Goal: Check status: Check status

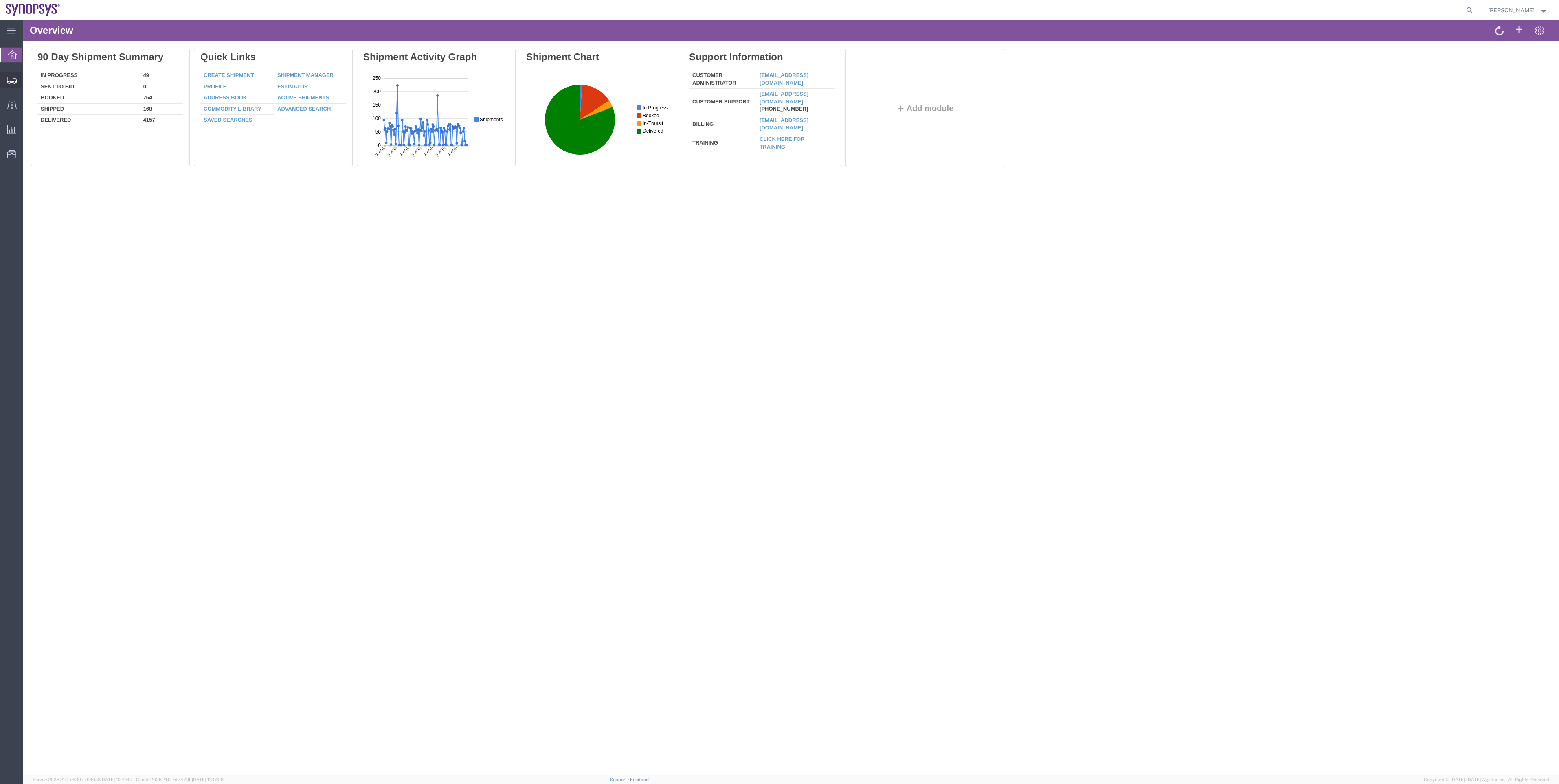
click at [0, 0] on span "Shipment Manager" at bounding box center [0, 0] width 0 height 0
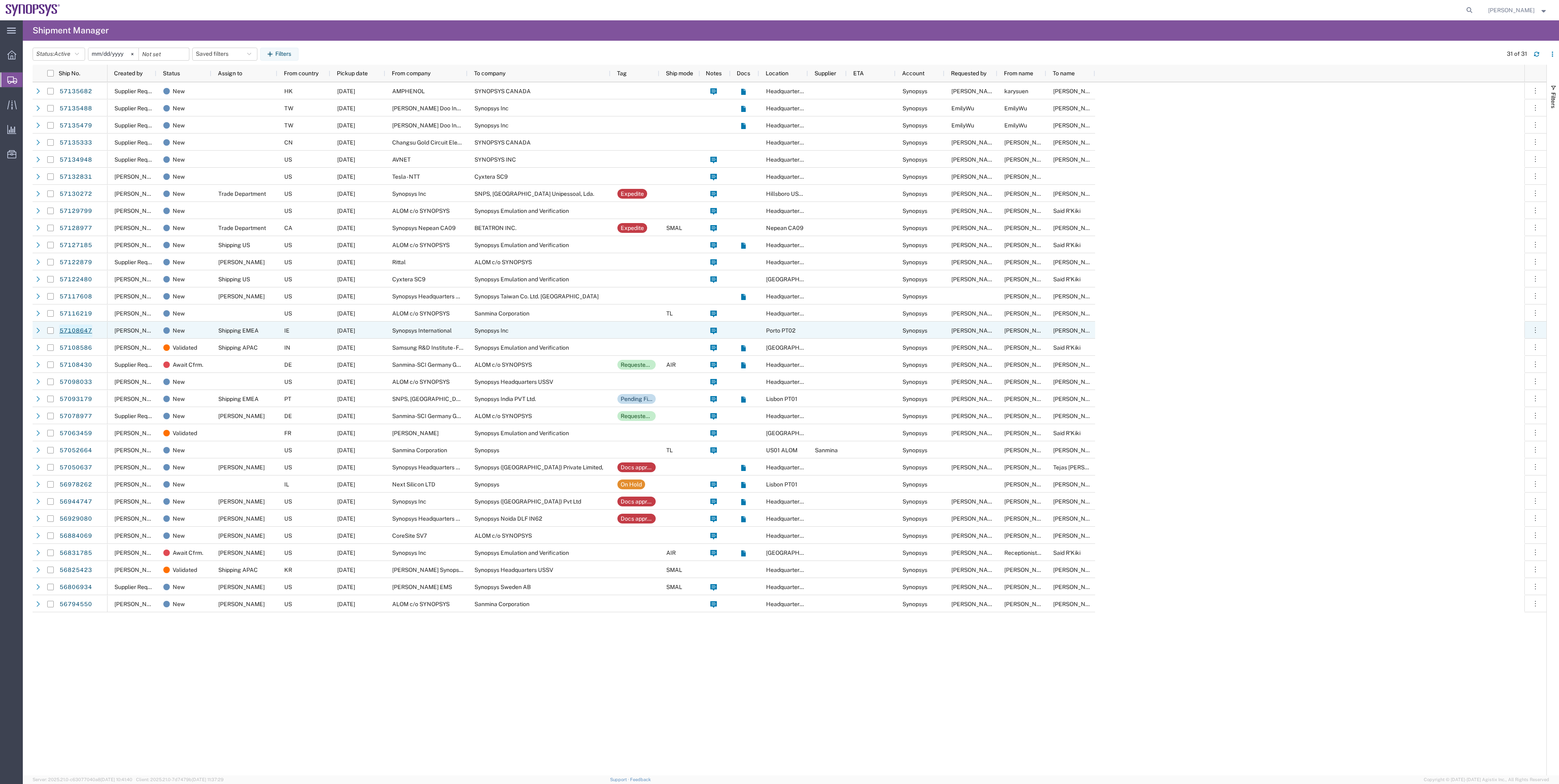
click at [82, 328] on link "57108647" at bounding box center [76, 331] width 33 height 13
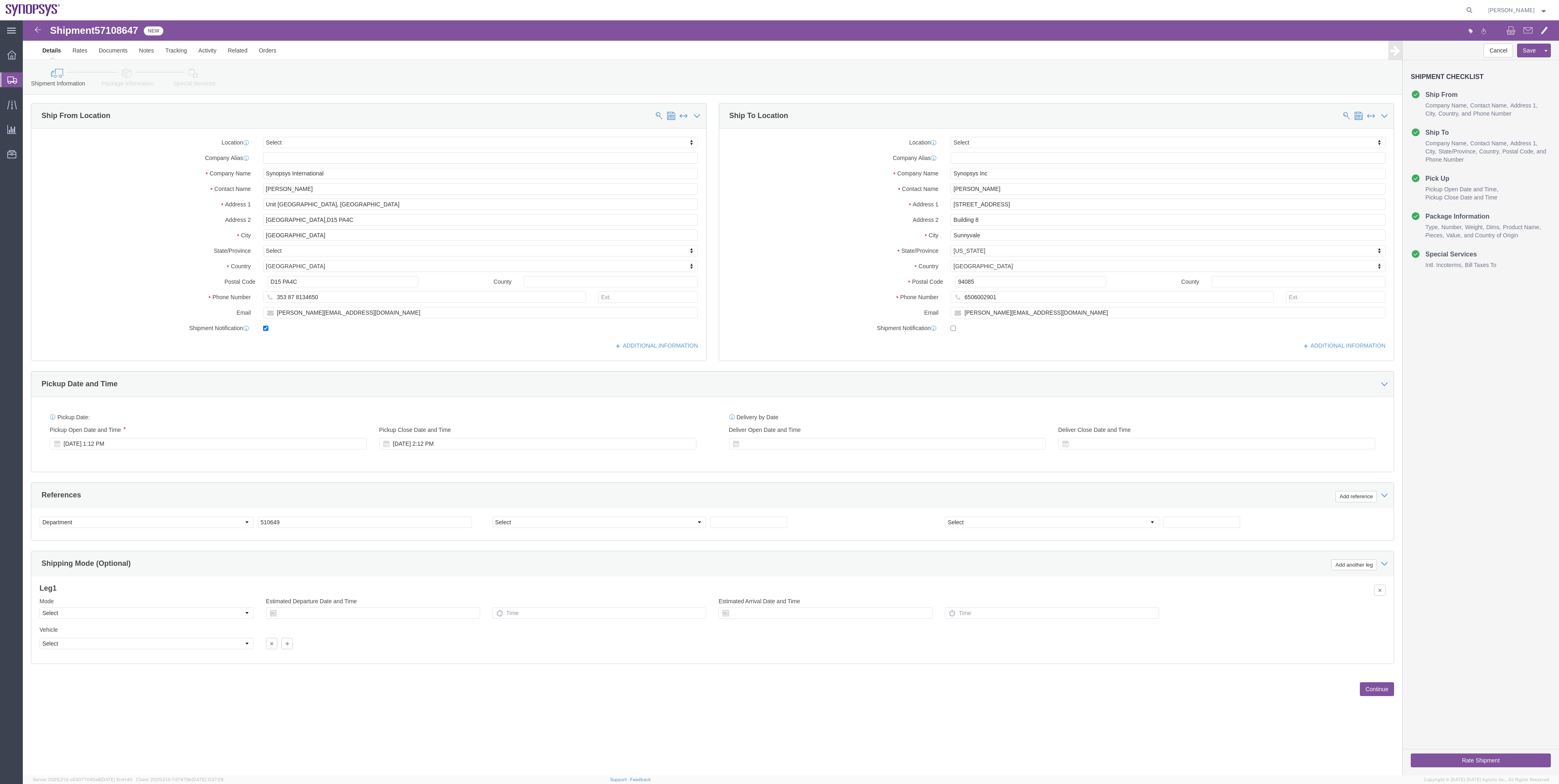
select select
click div "Shipment Information Package Information Special Services"
click link "Package Information"
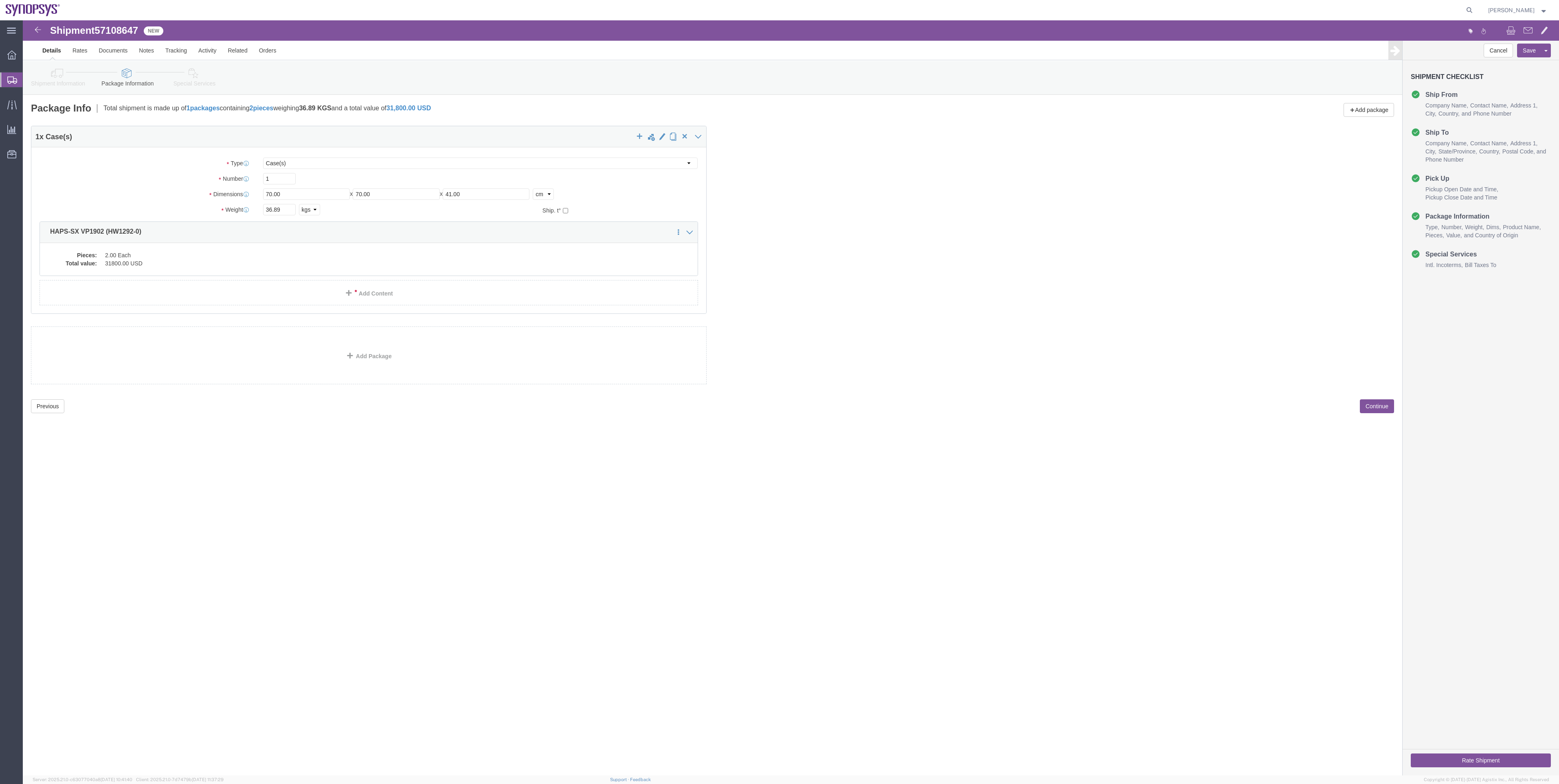
click link "Special Services"
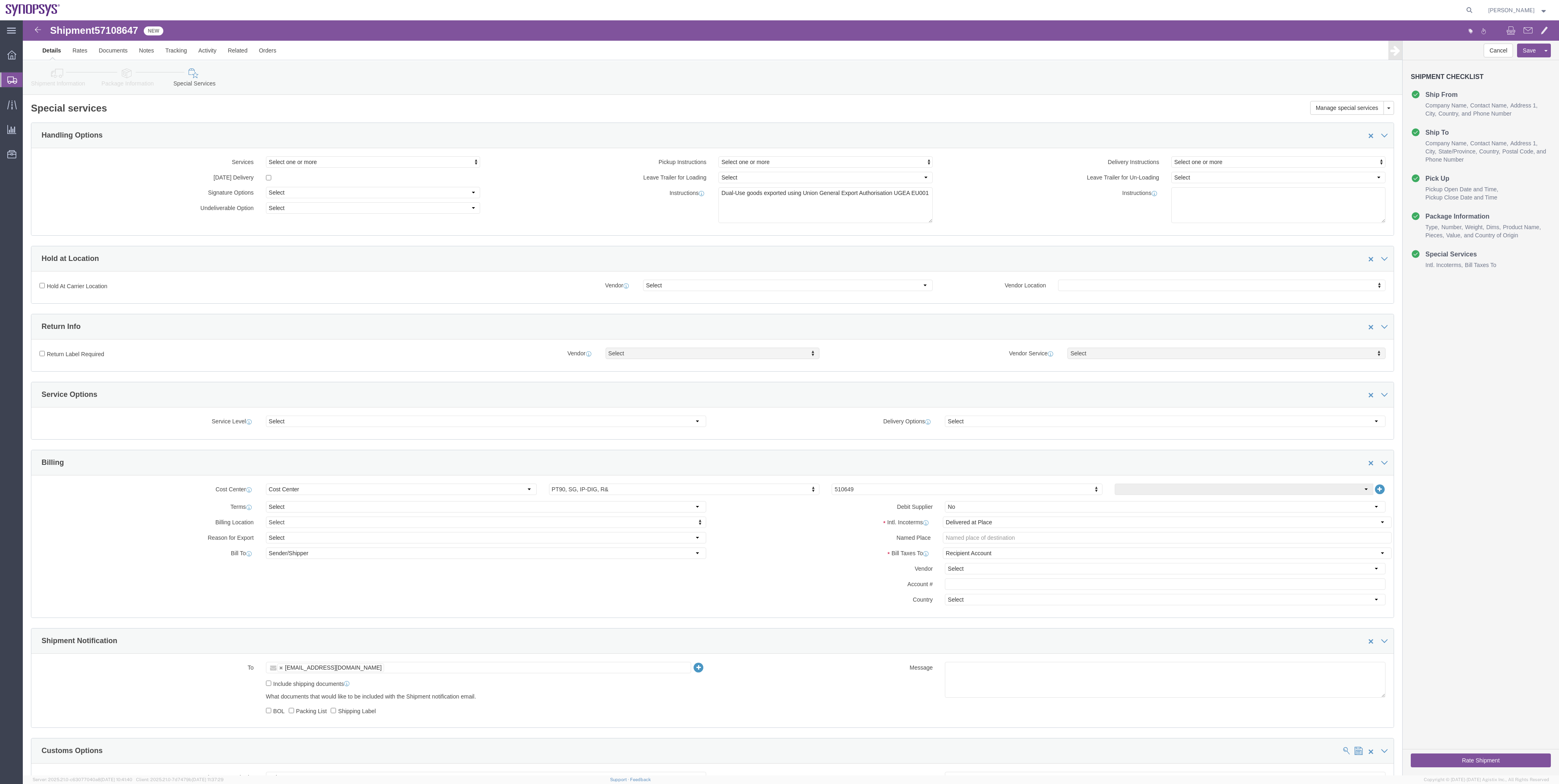
click link "Package Information"
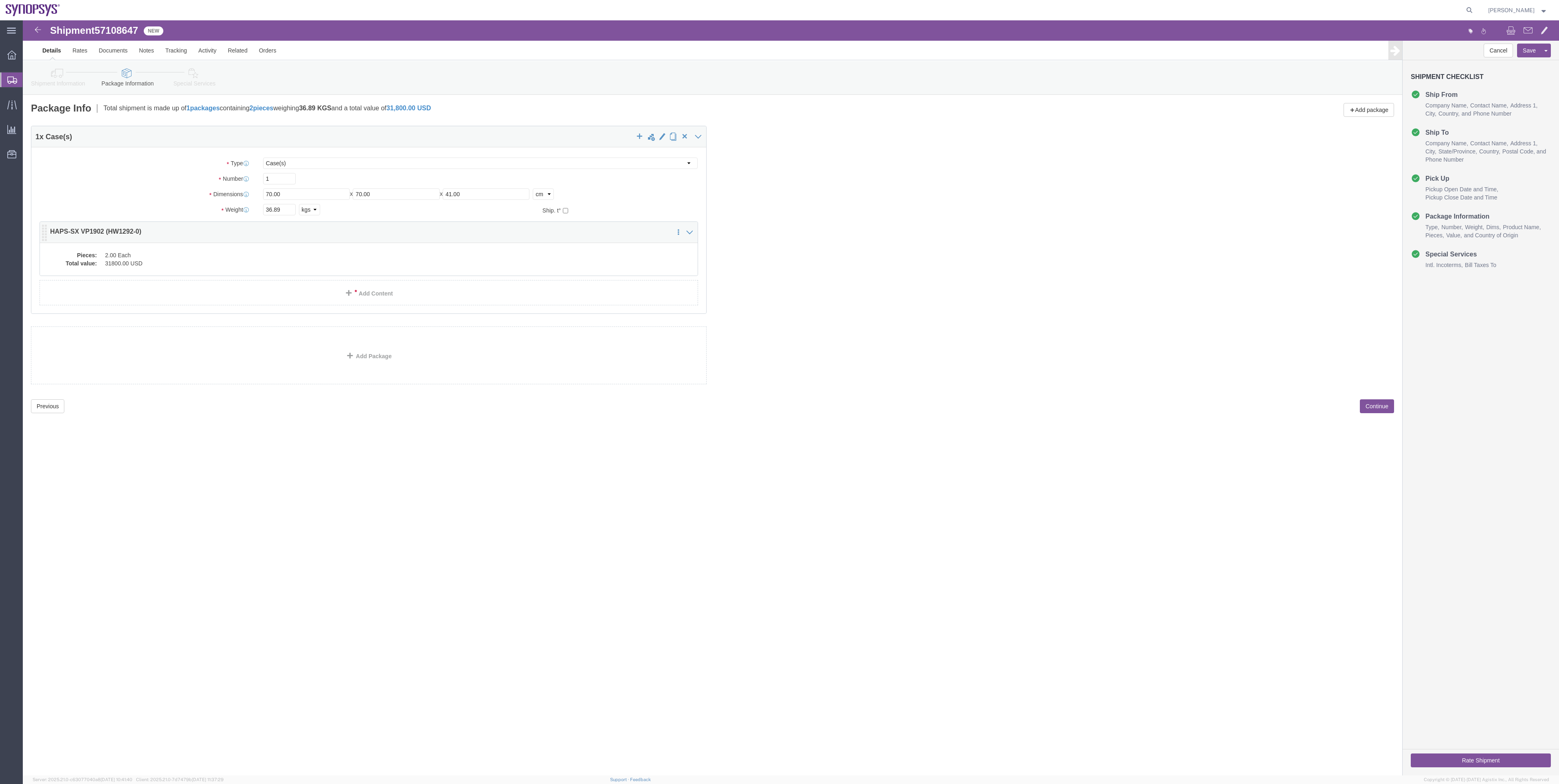
click div "Pieces: 2.00 Each Total value: 31800.00 USD"
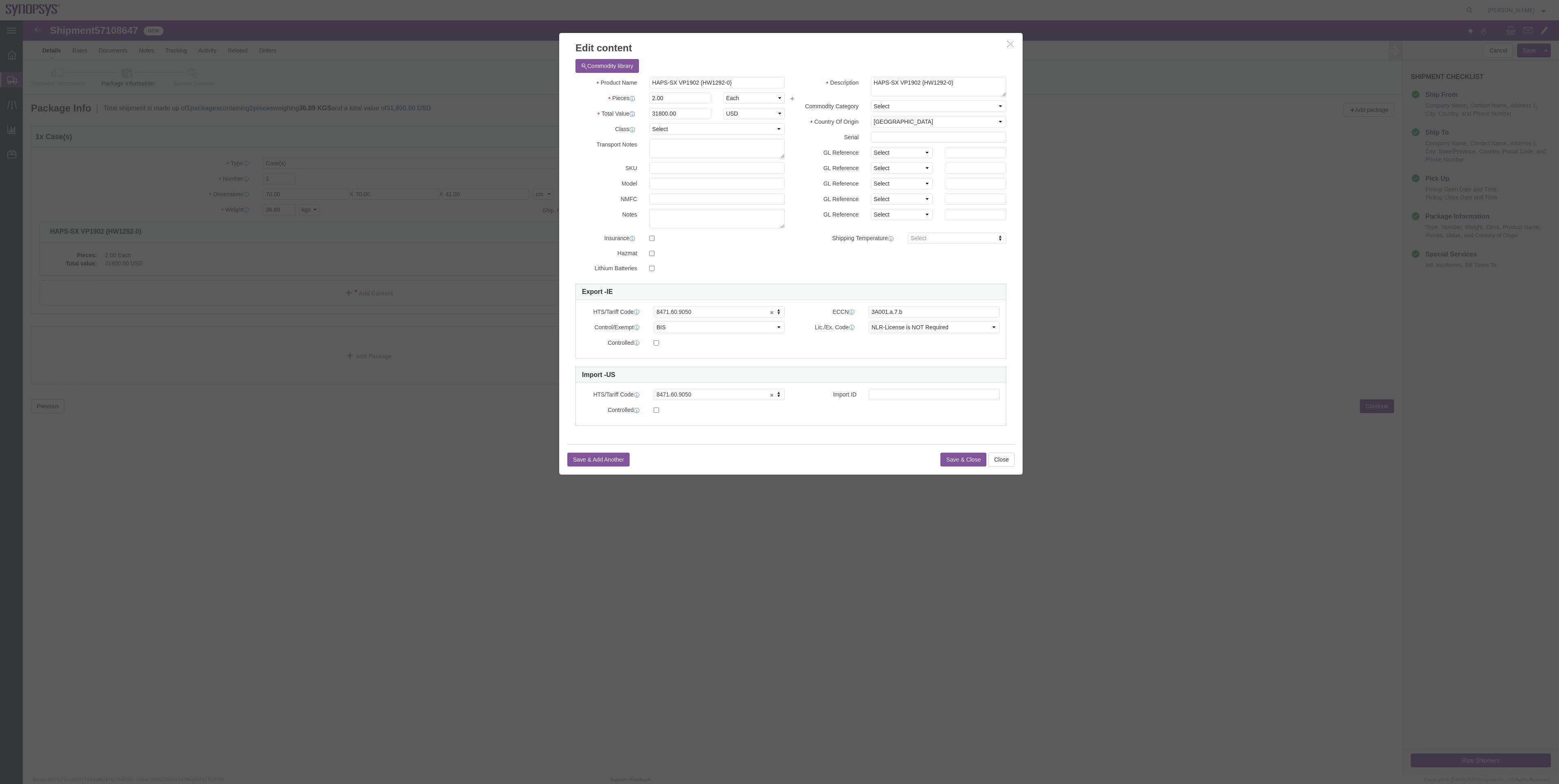
click icon "button"
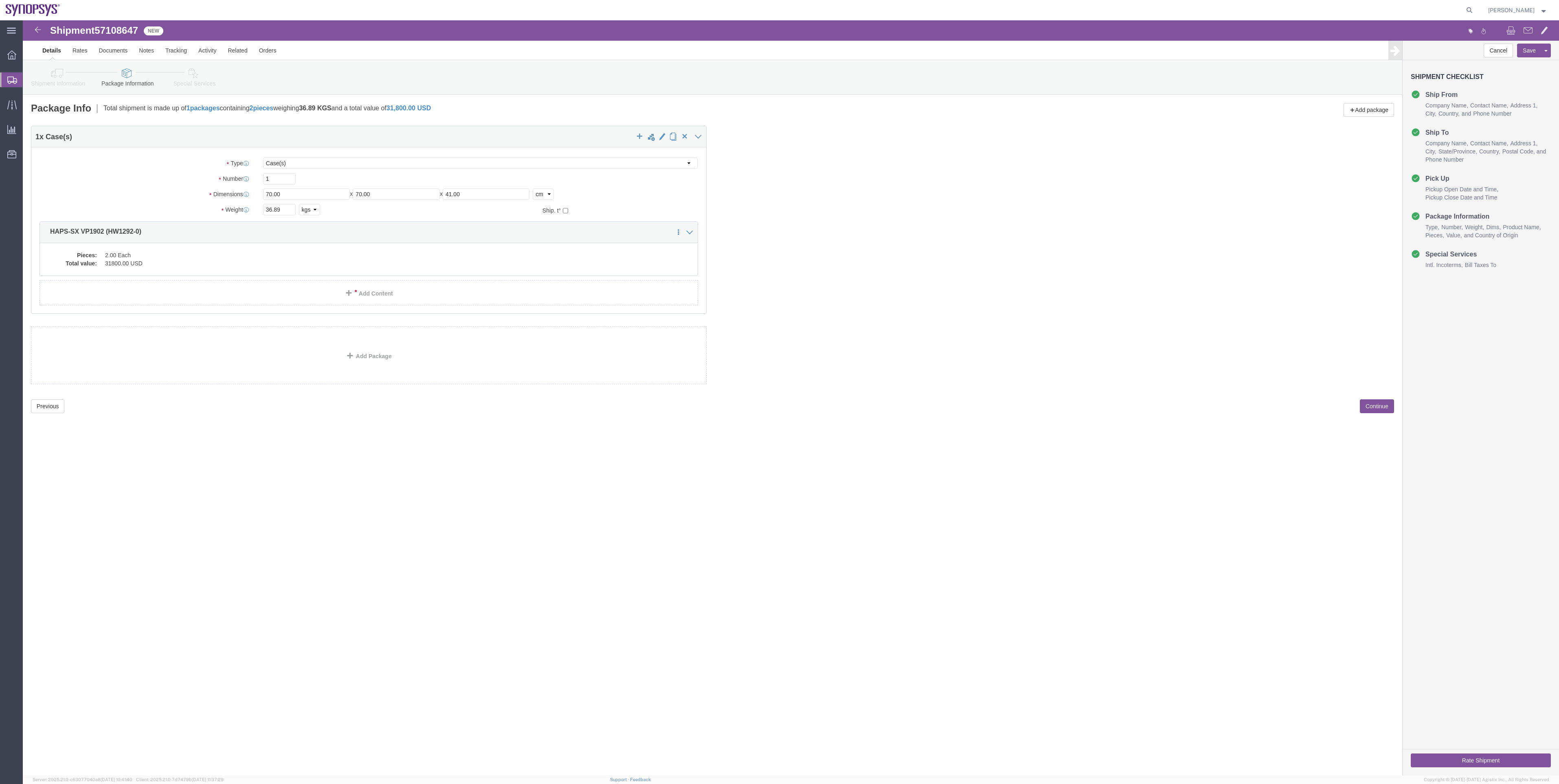
click link "Shipment Information"
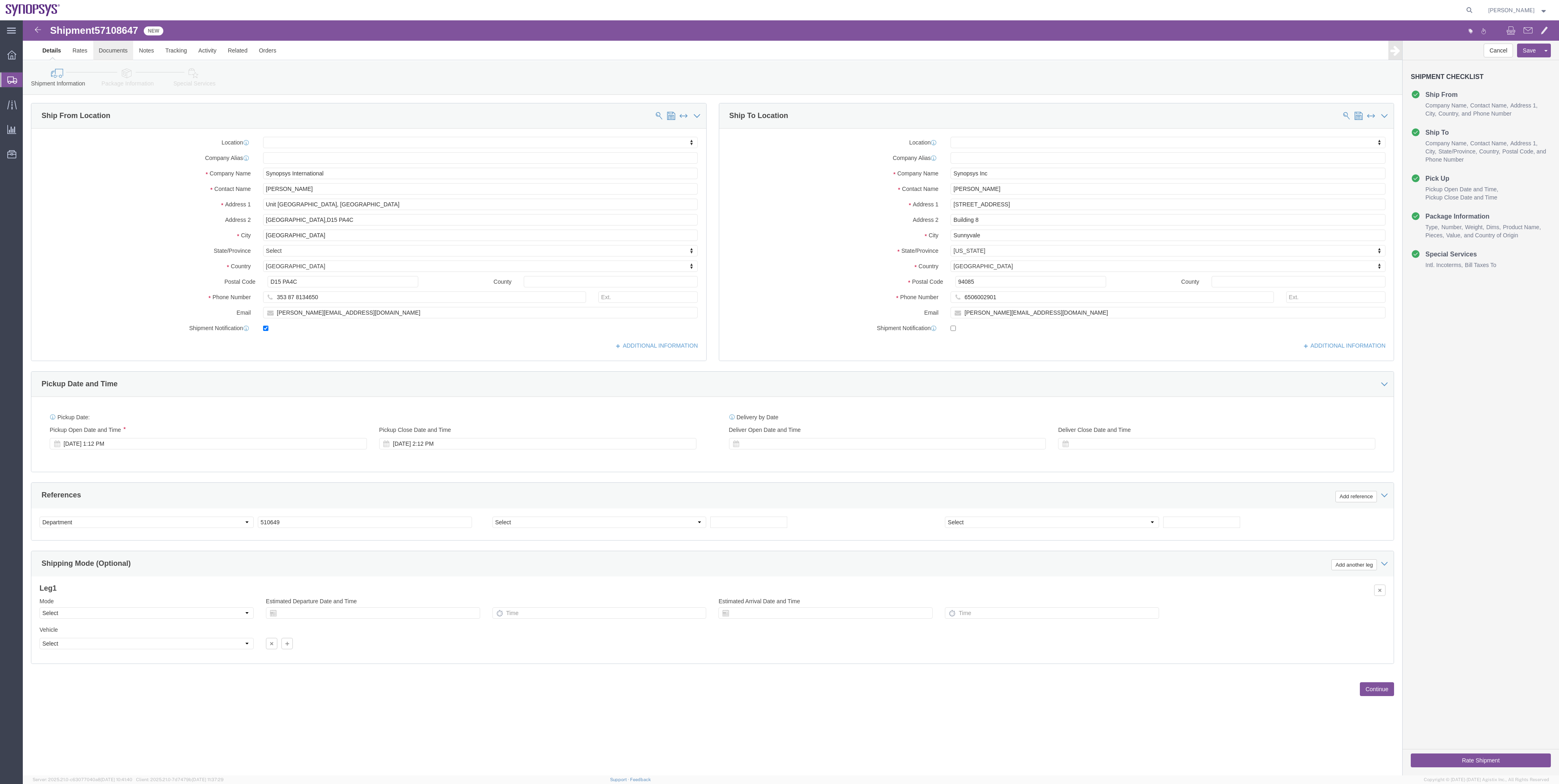
click link "Documents"
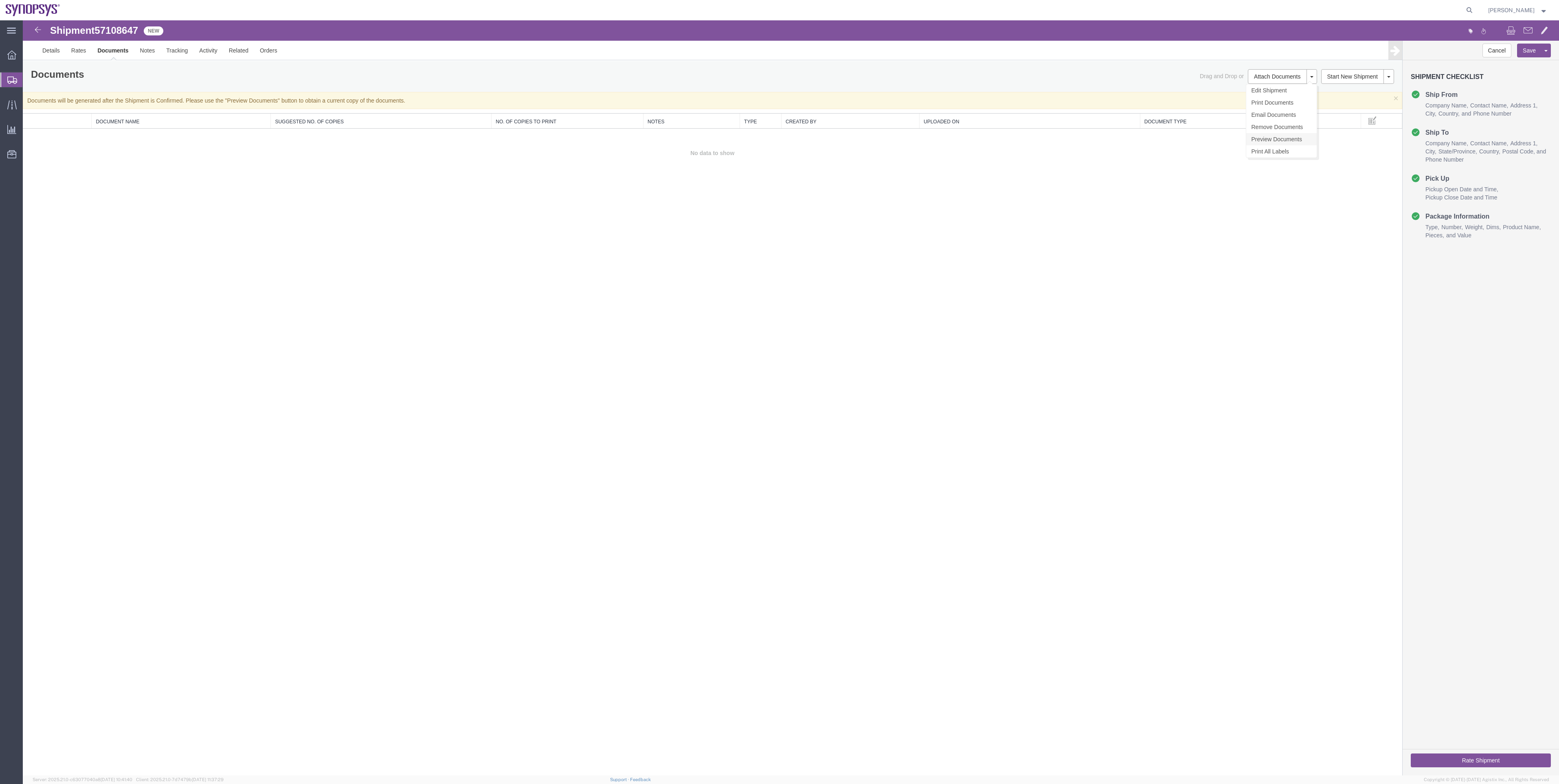
click at [1275, 139] on link "Preview Documents" at bounding box center [1281, 139] width 70 height 12
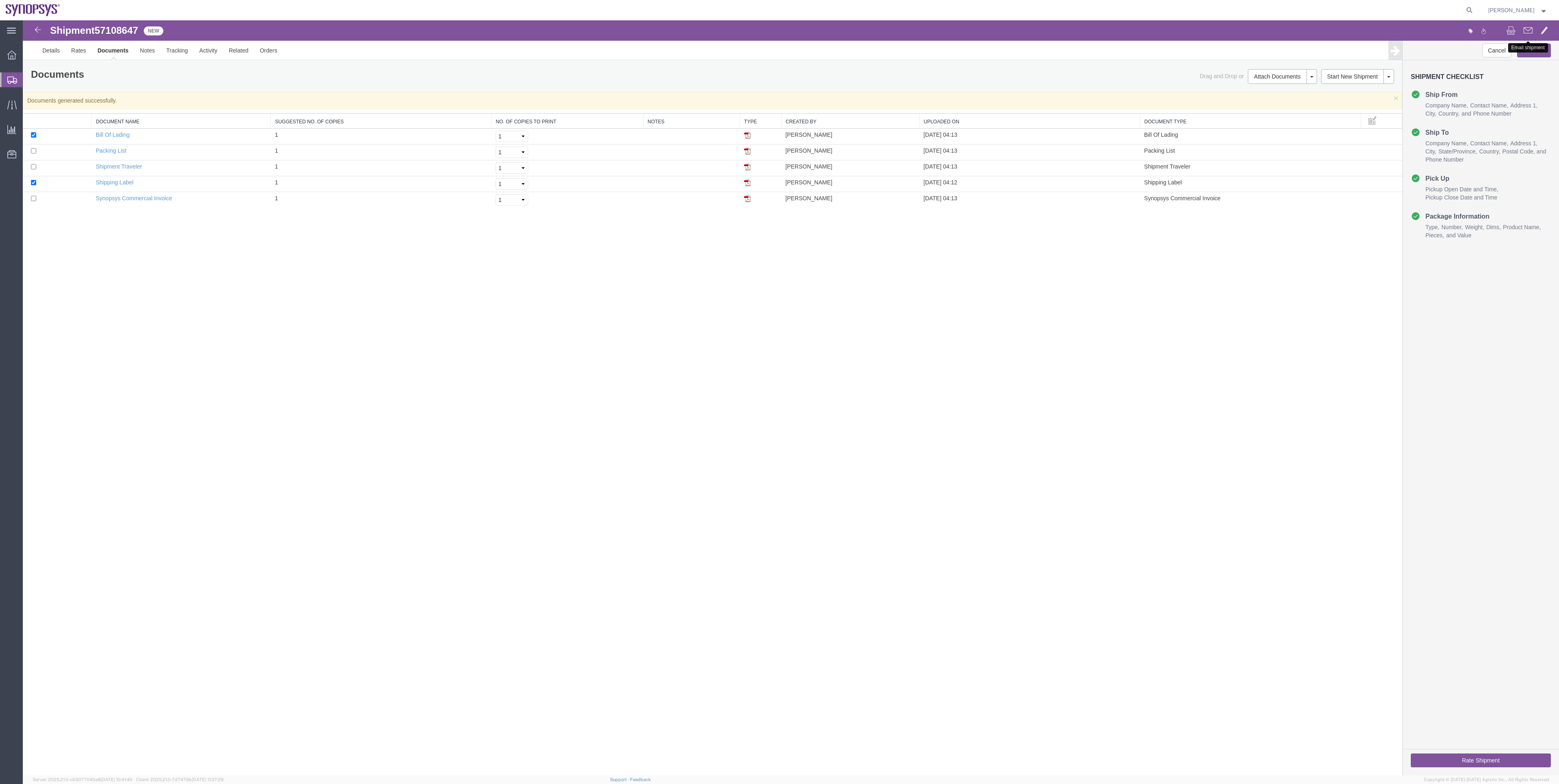
click at [1534, 25] on button at bounding box center [1528, 31] width 17 height 17
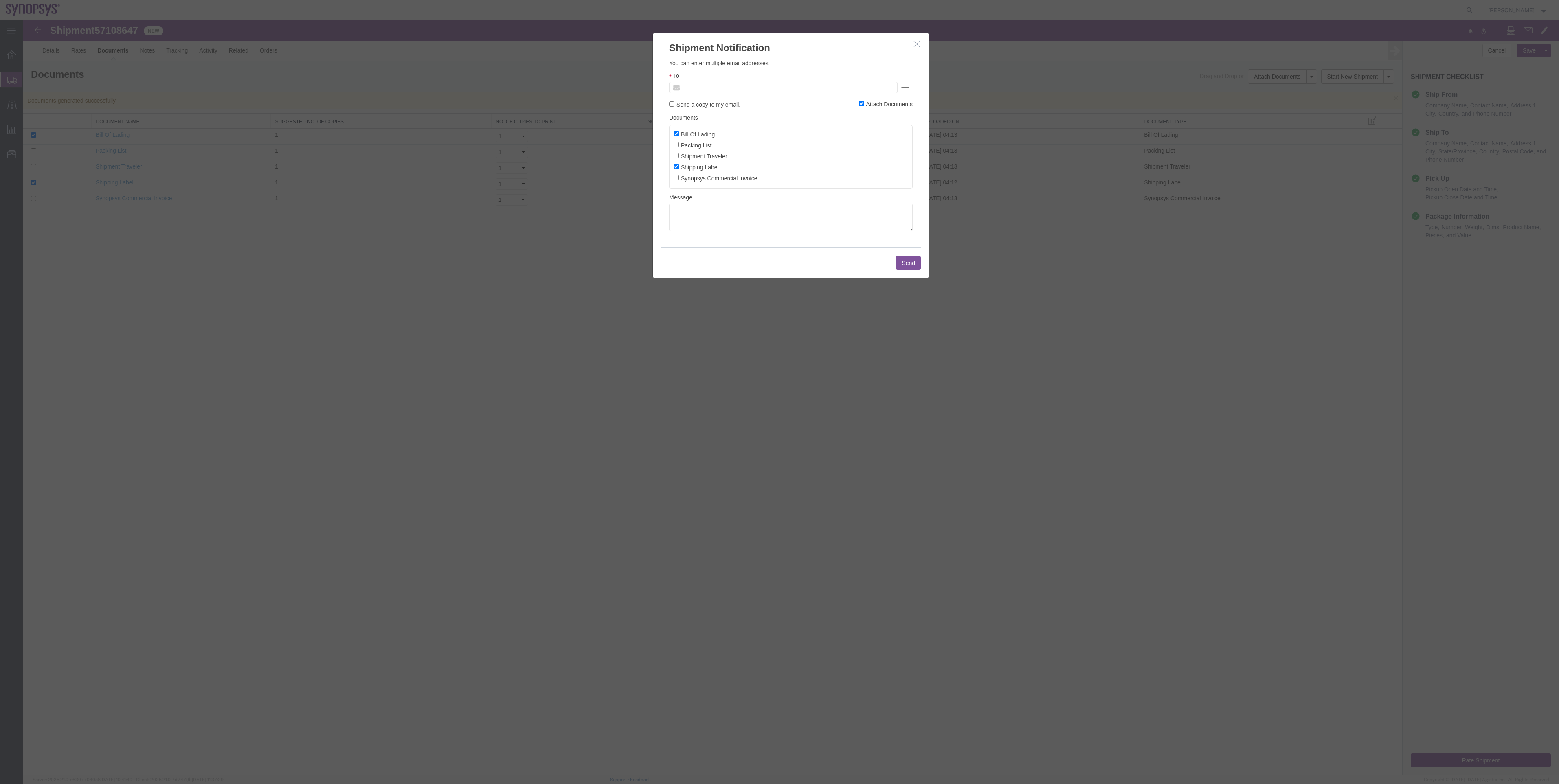
click at [691, 88] on input "text" at bounding box center [727, 87] width 95 height 10
type input "[EMAIL_ADDRESS][DOMAIN_NAME]"
click at [689, 146] on label "Packing List" at bounding box center [692, 145] width 38 height 9
click at [679, 146] on input "Packing List" at bounding box center [676, 145] width 5 height 5
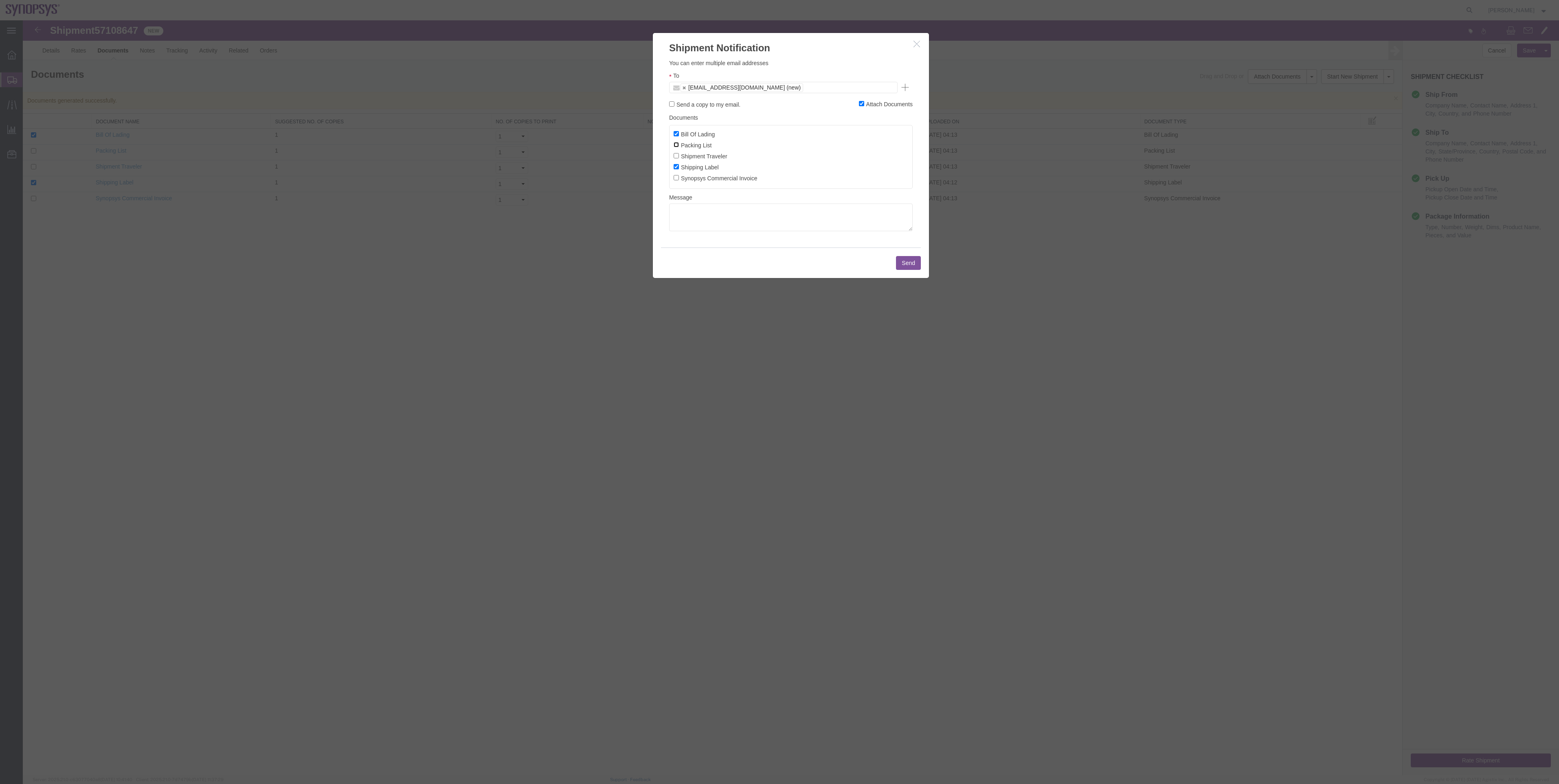
checkbox input "true"
click at [674, 136] on input "Bill Of Lading" at bounding box center [676, 134] width 5 height 5
checkbox input "false"
click at [676, 178] on input "Synopsys Commercial Invoice" at bounding box center [676, 177] width 5 height 5
checkbox input "true"
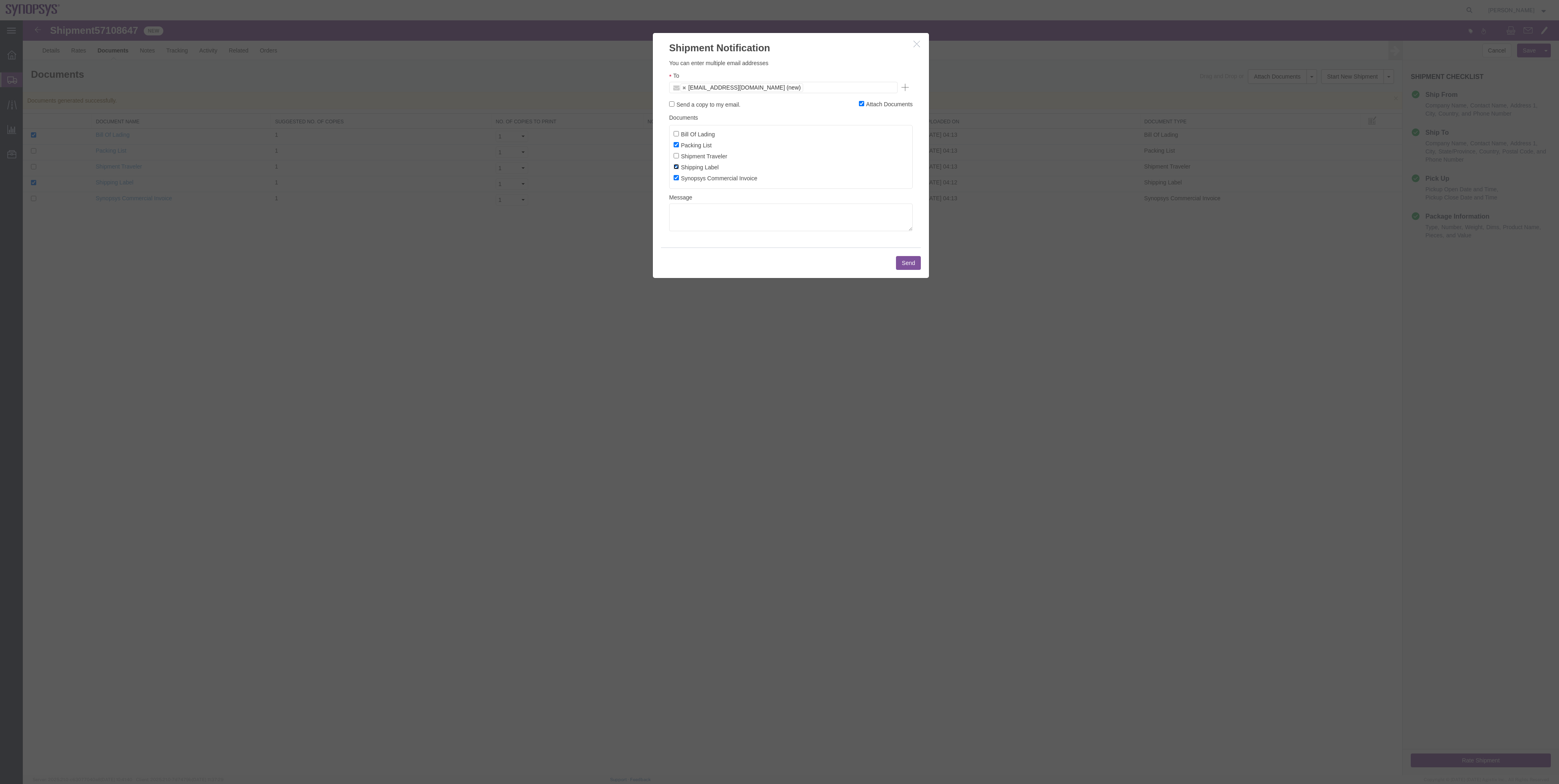
click at [676, 169] on input "Shipping Label" at bounding box center [676, 166] width 5 height 5
checkbox input "false"
click at [917, 267] on button "Send" at bounding box center [908, 263] width 25 height 14
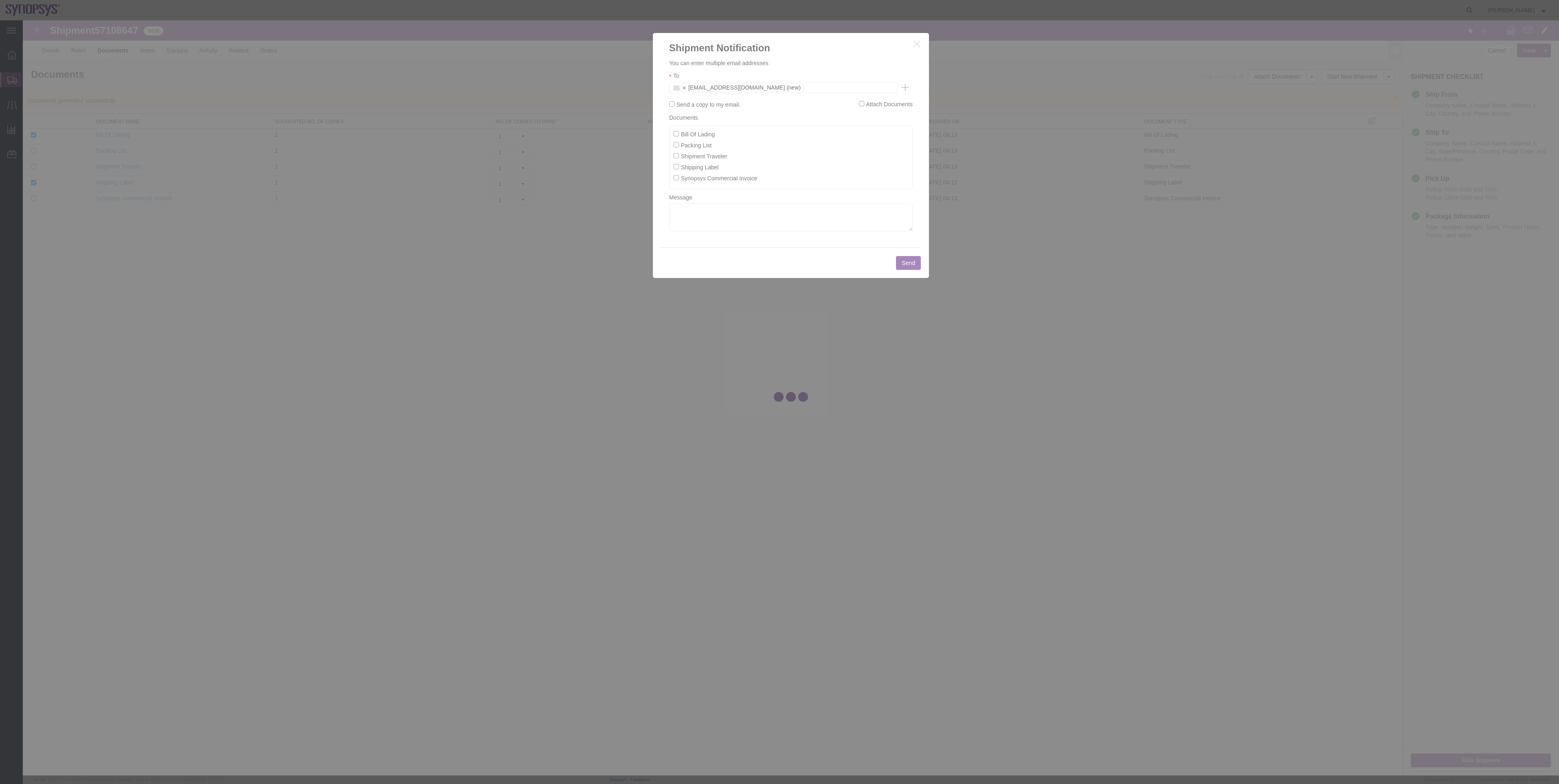
checkbox input "false"
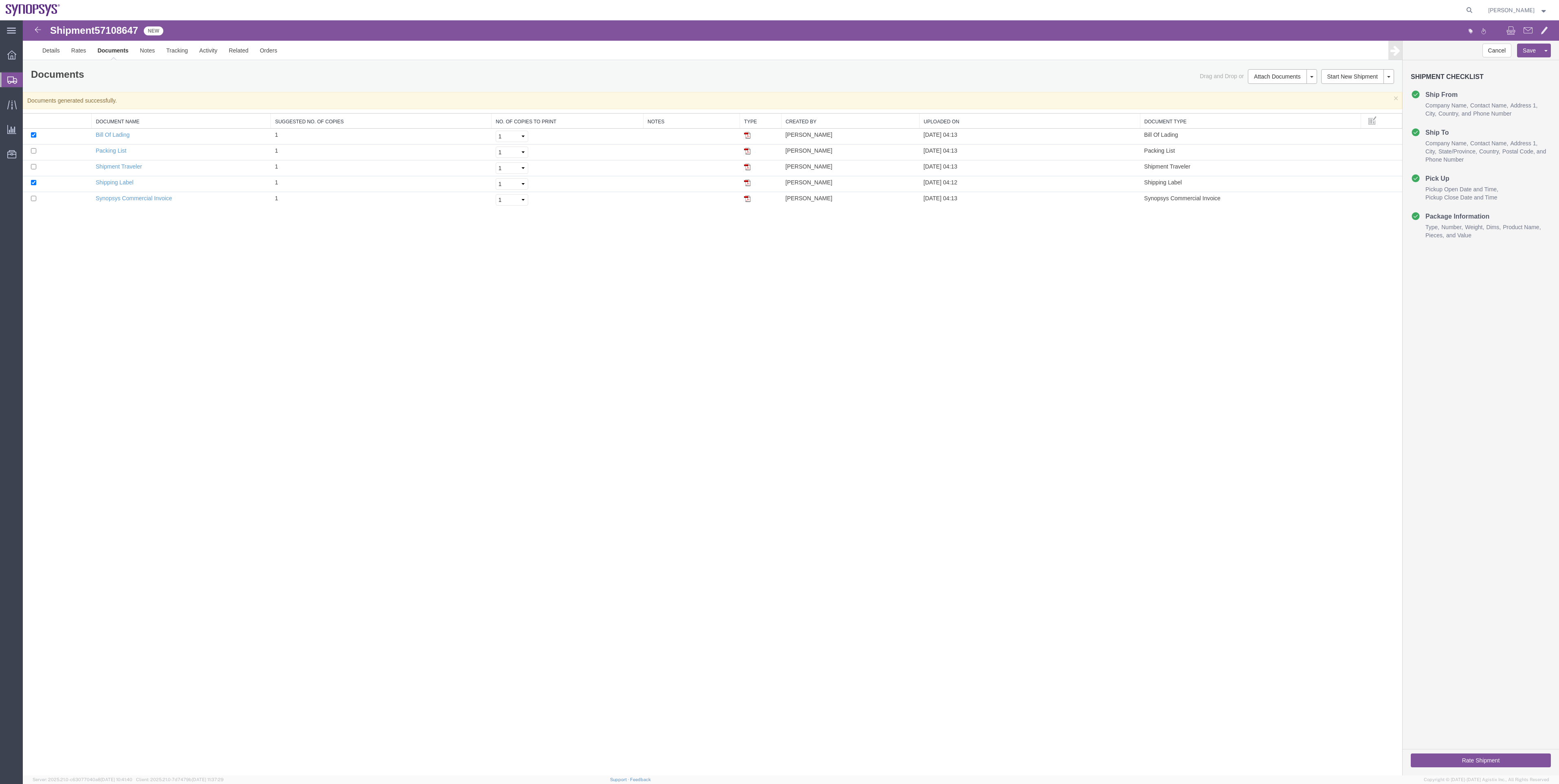
click at [128, 28] on span "57108647" at bounding box center [116, 30] width 44 height 11
copy span "57108647"
click at [59, 53] on link "Details" at bounding box center [51, 50] width 29 height 19
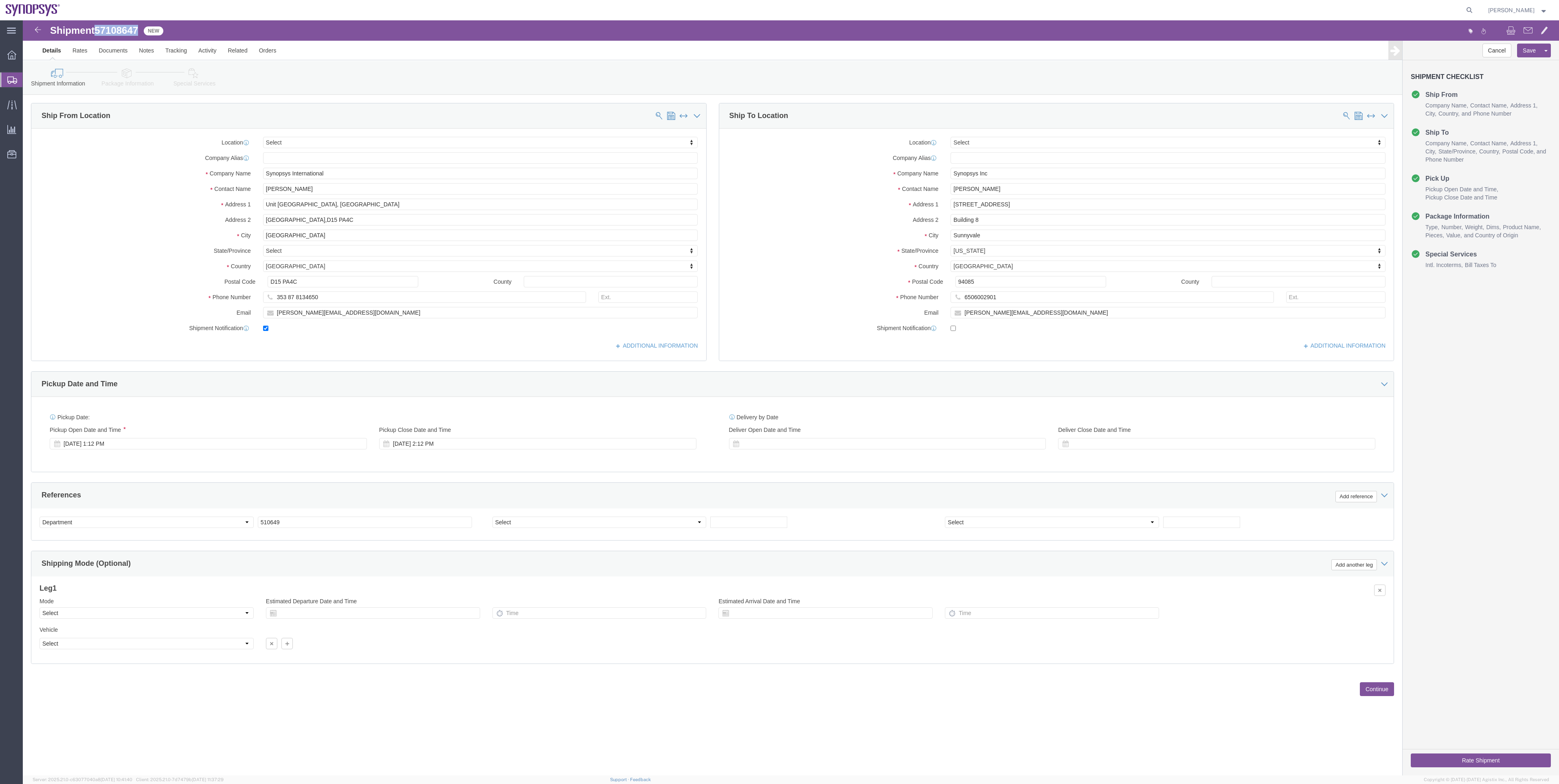
click icon "button"
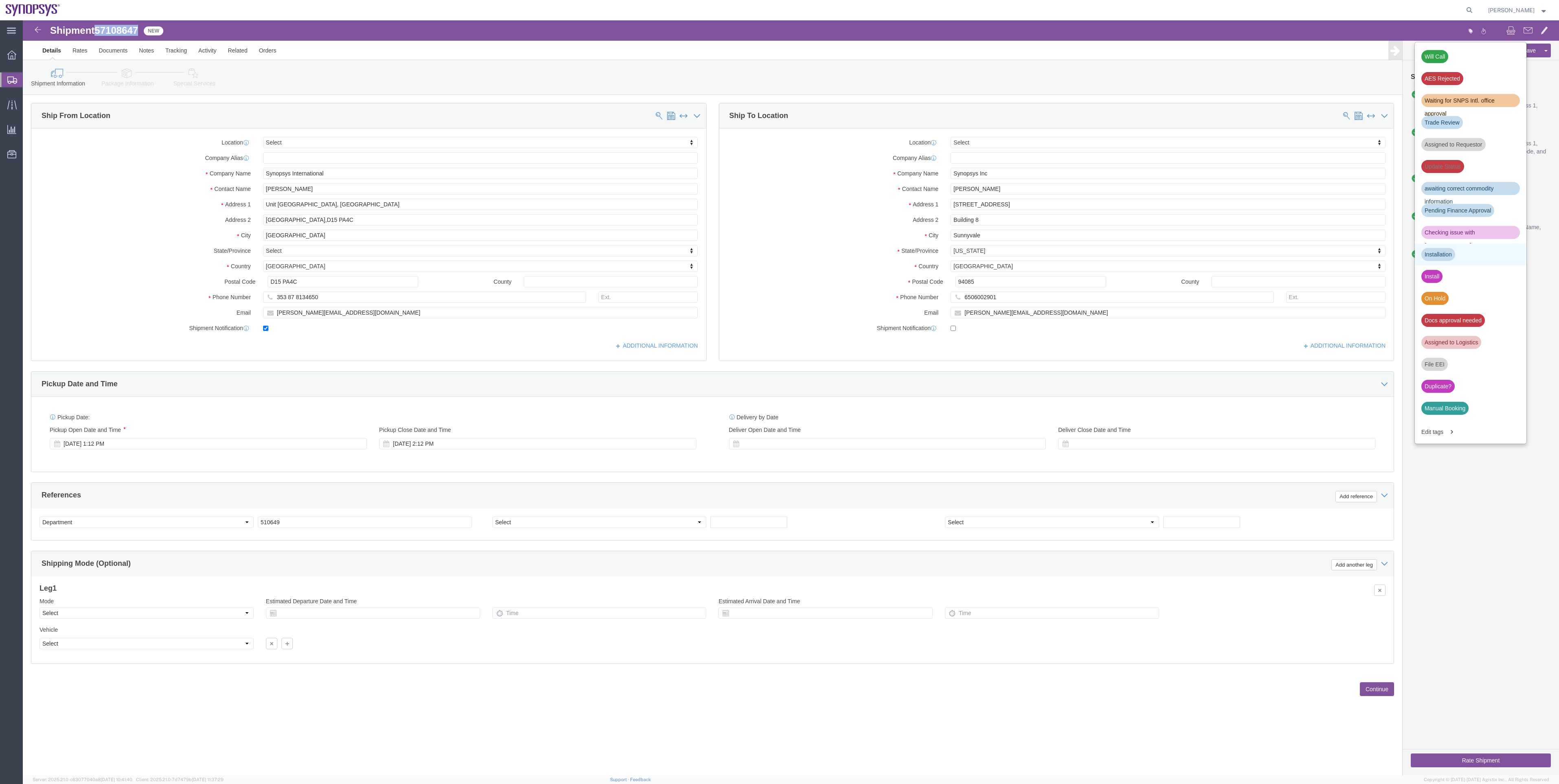
scroll to position [61, 0]
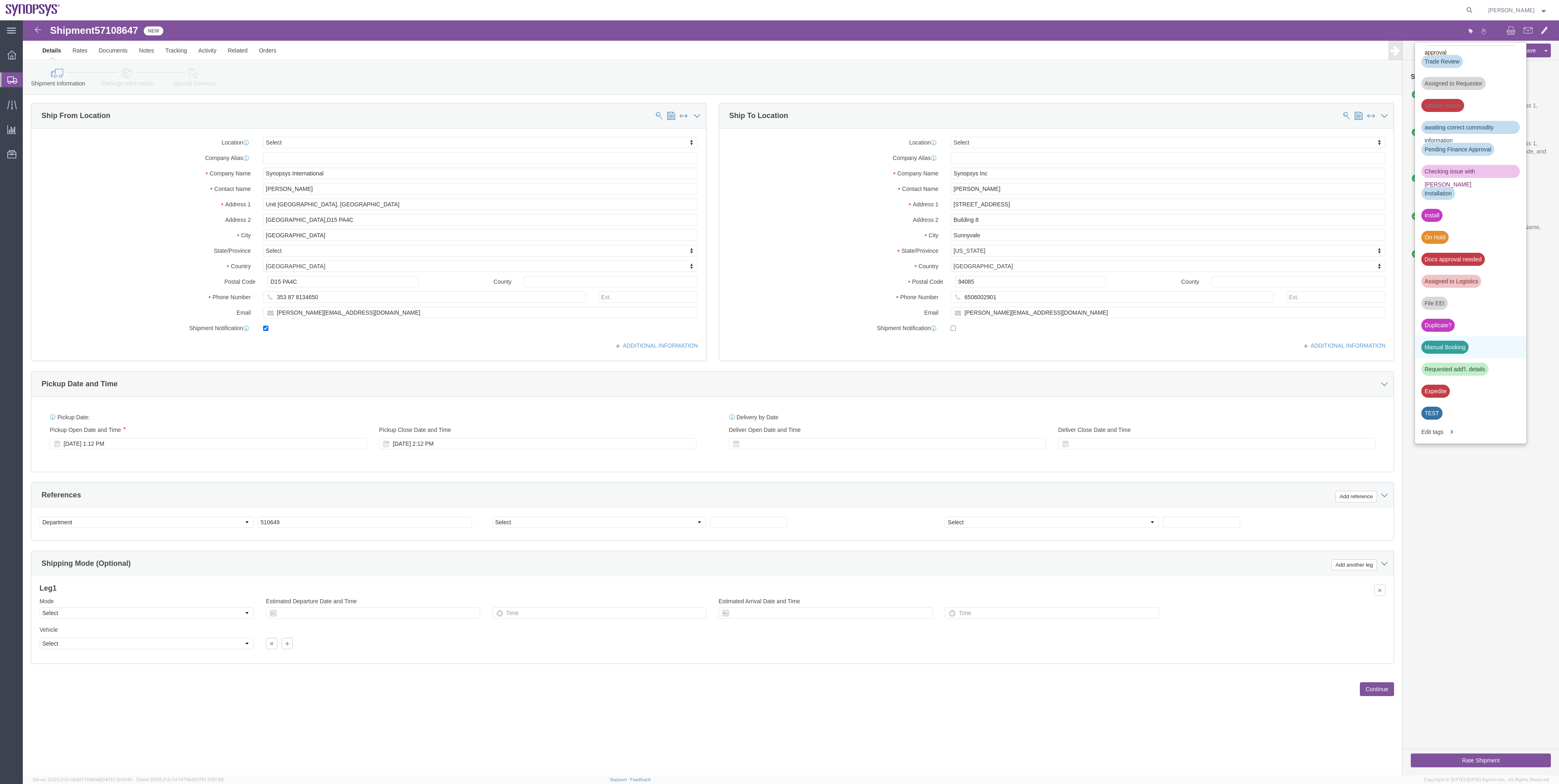
click div "Manual Booking"
click span "57108647"
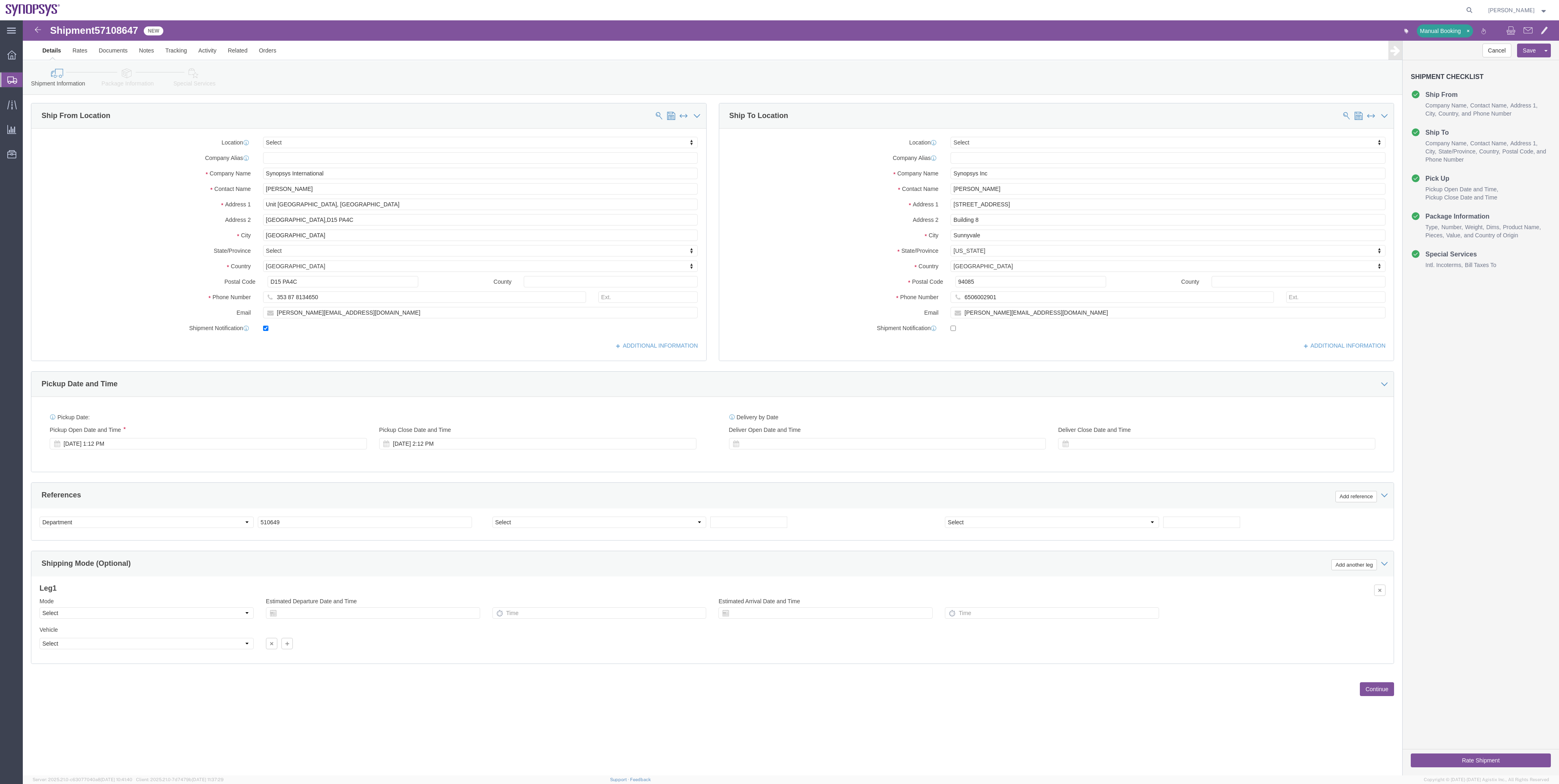
copy h1 "Shipment"
click span "57108647"
copy span "57108647"
